Goal: Information Seeking & Learning: Learn about a topic

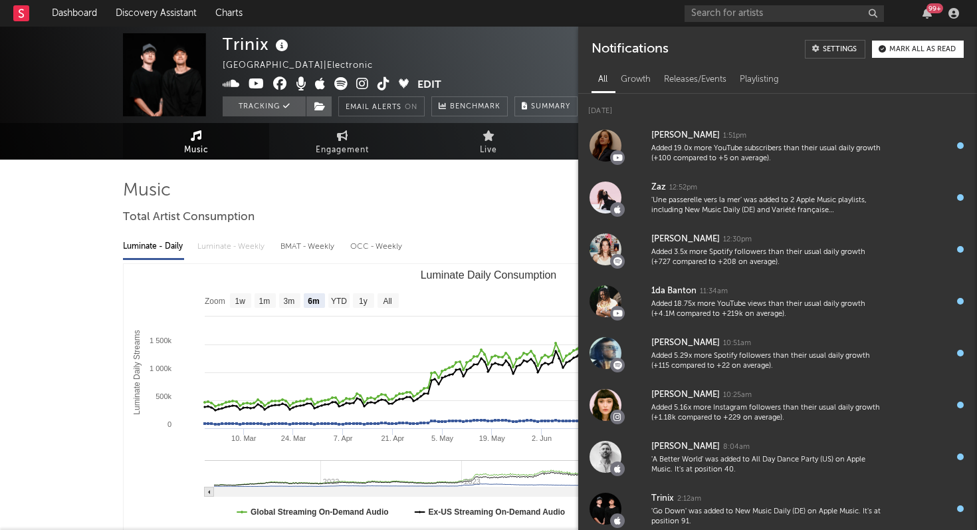
select select "6m"
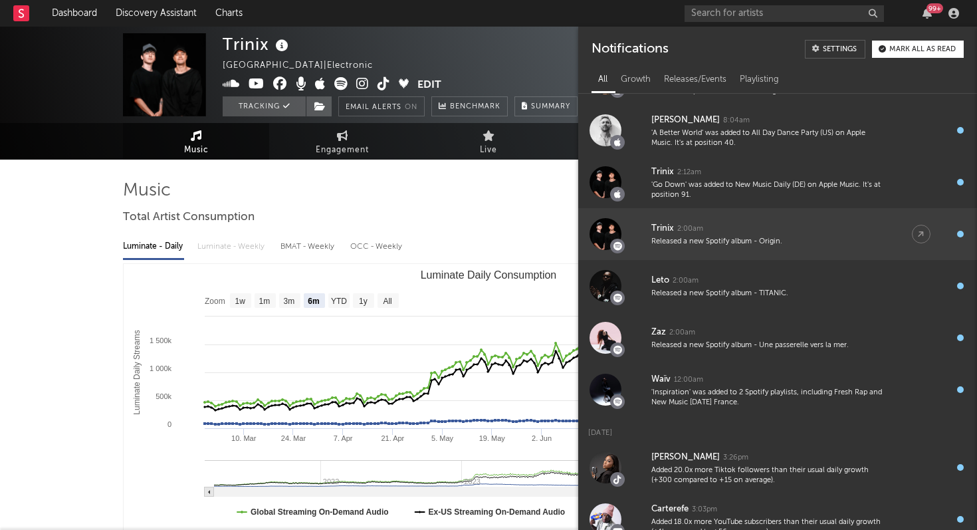
scroll to position [323, 0]
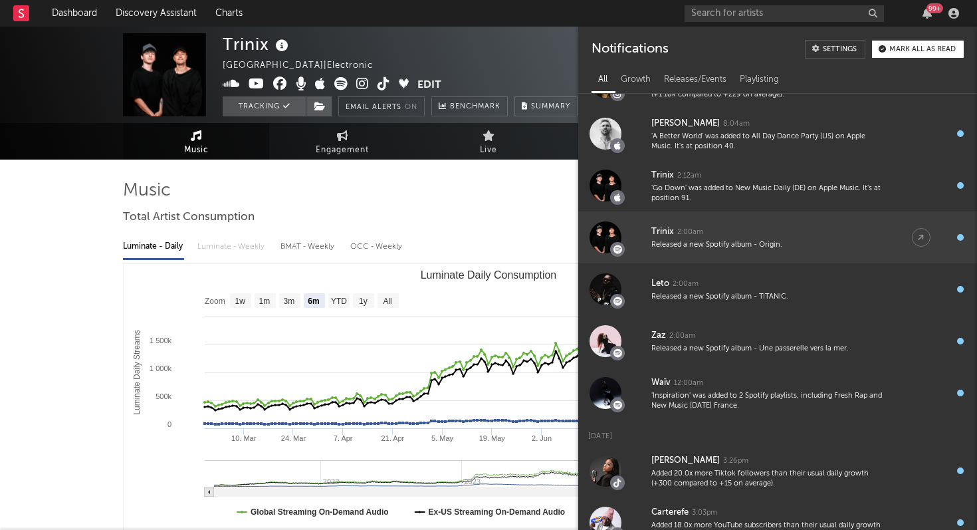
click at [652, 236] on div "Trinix" at bounding box center [662, 232] width 23 height 16
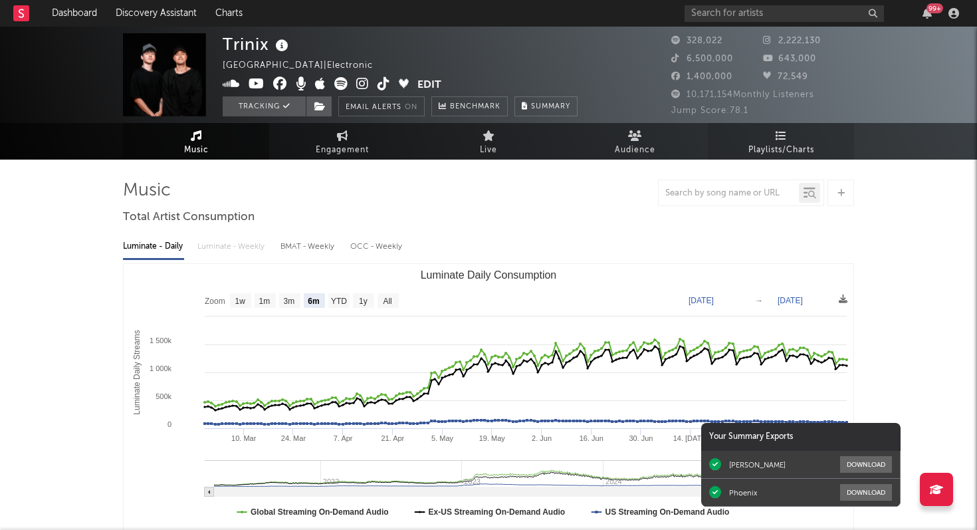
click at [779, 145] on span "Playlists/Charts" at bounding box center [781, 150] width 66 height 16
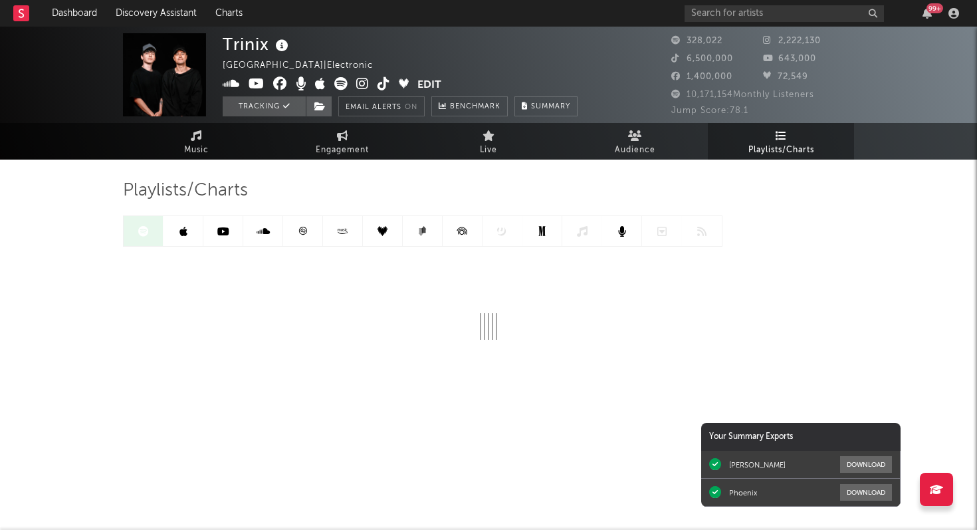
click at [183, 235] on icon at bounding box center [183, 231] width 8 height 11
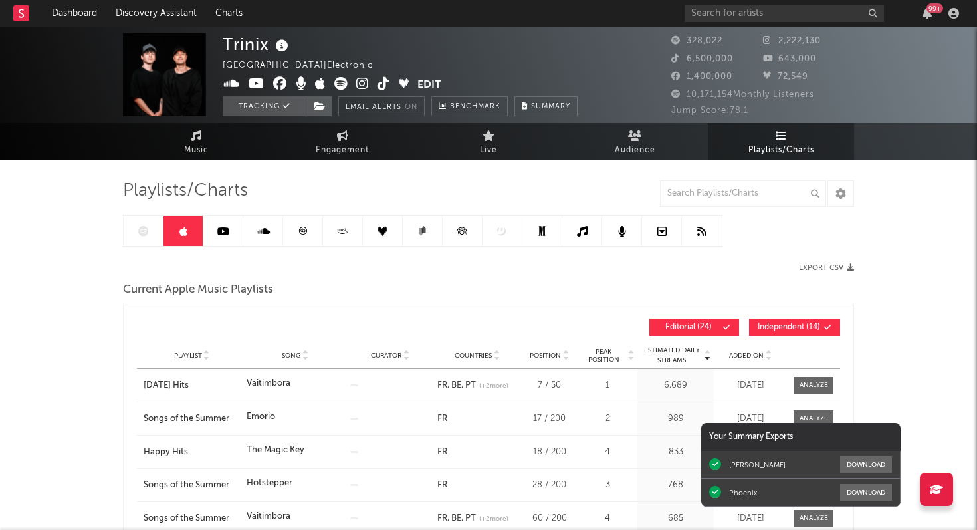
click at [145, 235] on div at bounding box center [422, 230] width 599 height 31
click at [143, 232] on icon at bounding box center [143, 231] width 11 height 11
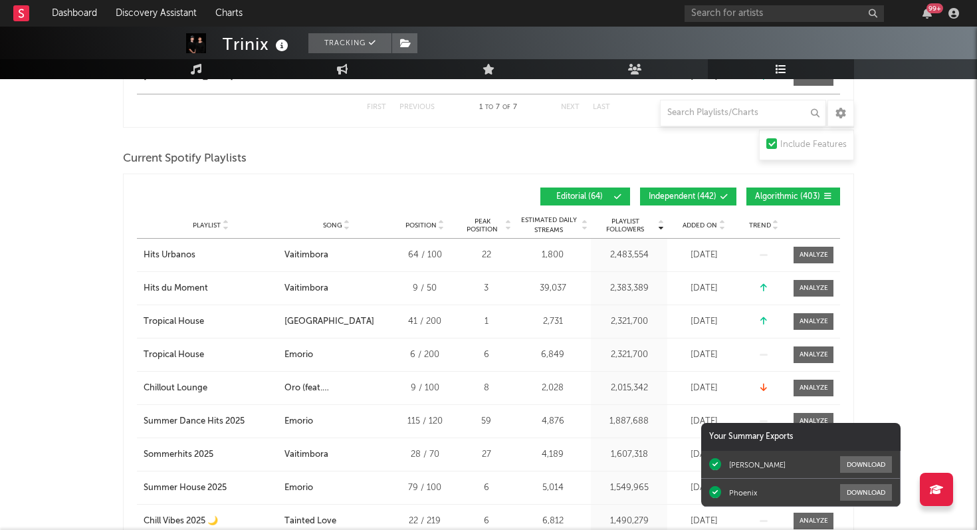
scroll to position [961, 0]
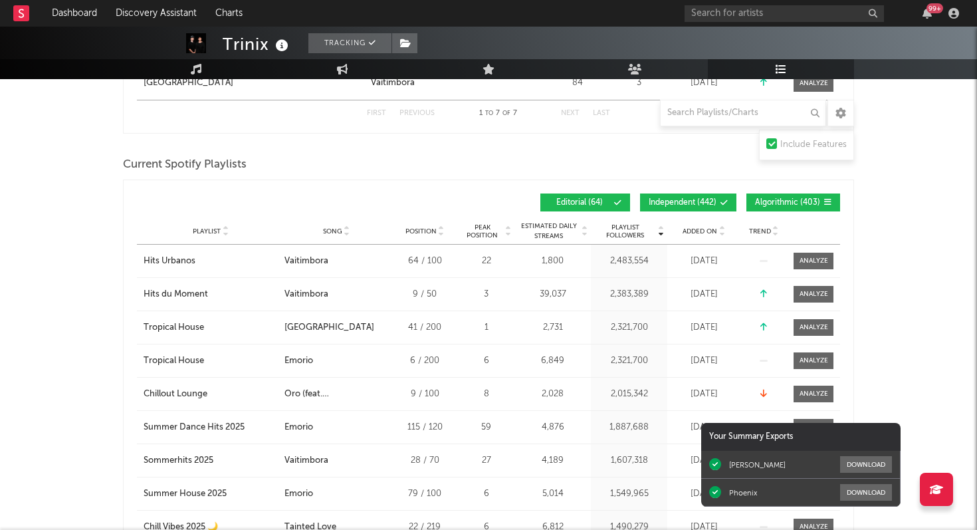
click at [710, 233] on span "Added On" at bounding box center [699, 231] width 35 height 8
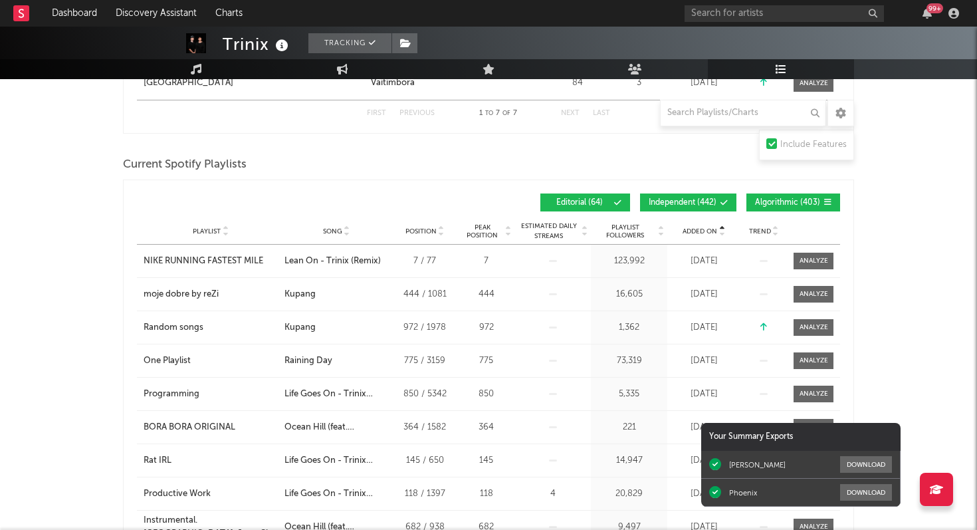
click at [710, 233] on span "Added On" at bounding box center [699, 231] width 35 height 8
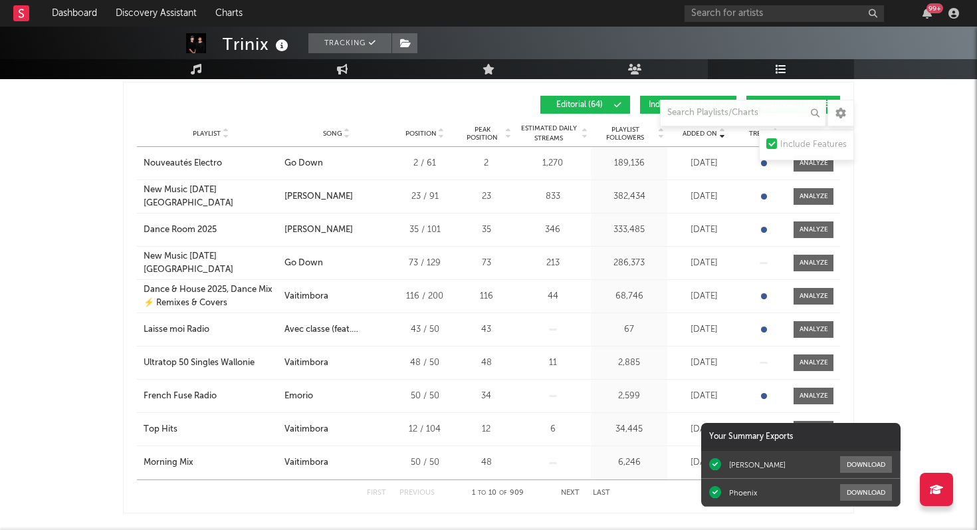
scroll to position [1060, 0]
